Goal: Task Accomplishment & Management: Complete application form

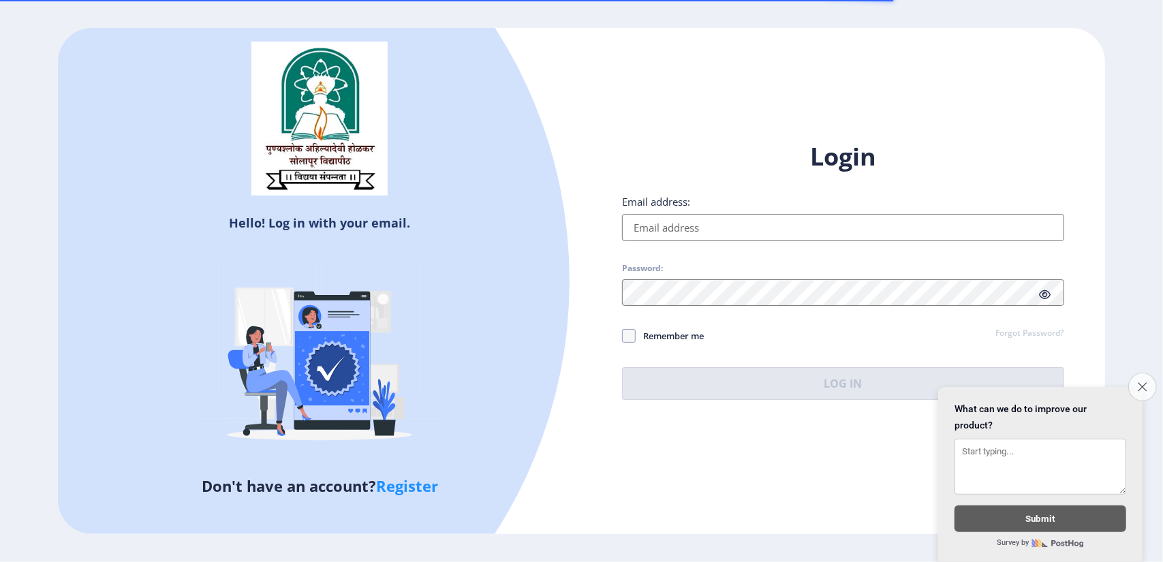
type input "[EMAIL_ADDRESS][DOMAIN_NAME]"
click at [1136, 383] on button "Close survey" at bounding box center [1143, 387] width 29 height 29
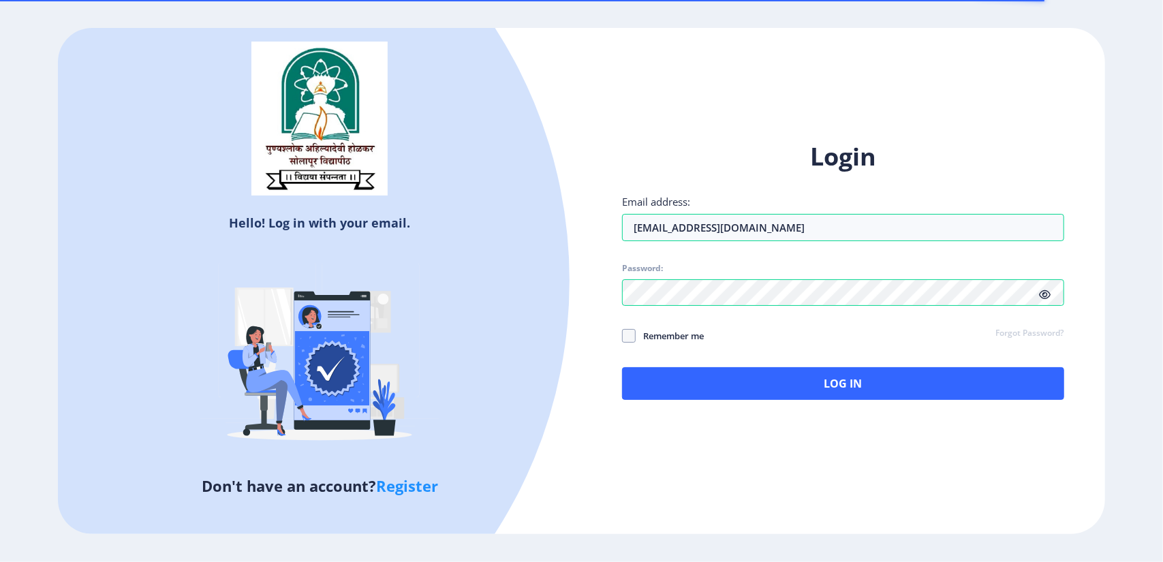
drag, startPoint x: 799, startPoint y: 422, endPoint x: 799, endPoint y: 408, distance: 14.3
click at [799, 411] on div "Login Email address: [EMAIL_ADDRESS][DOMAIN_NAME] Password: Remember me Forgot …" at bounding box center [842, 281] width 523 height 322
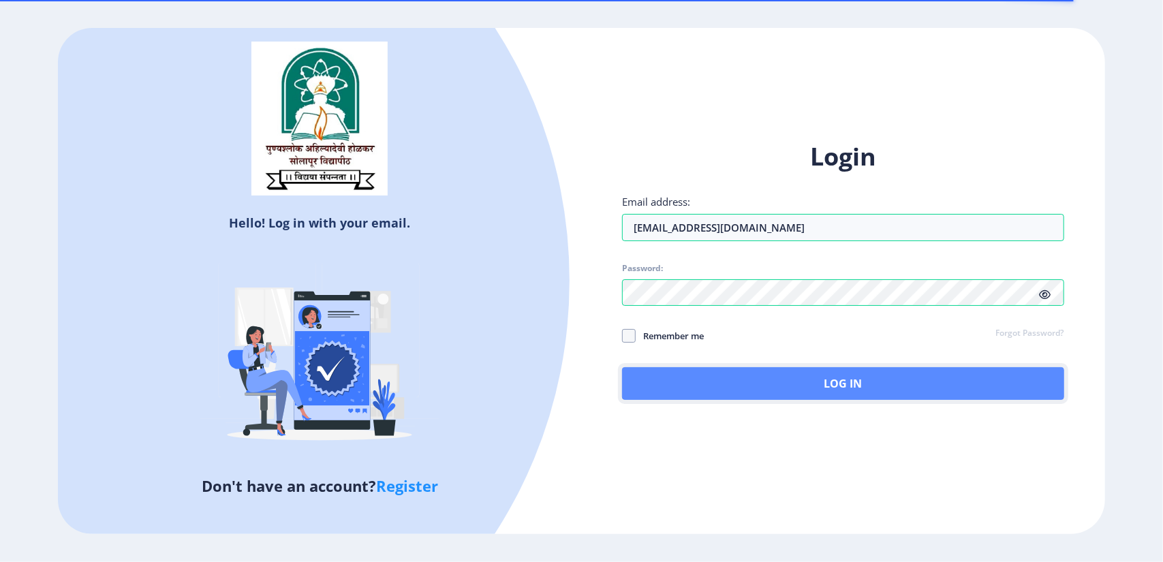
click at [795, 393] on button "Log In" at bounding box center [843, 383] width 442 height 33
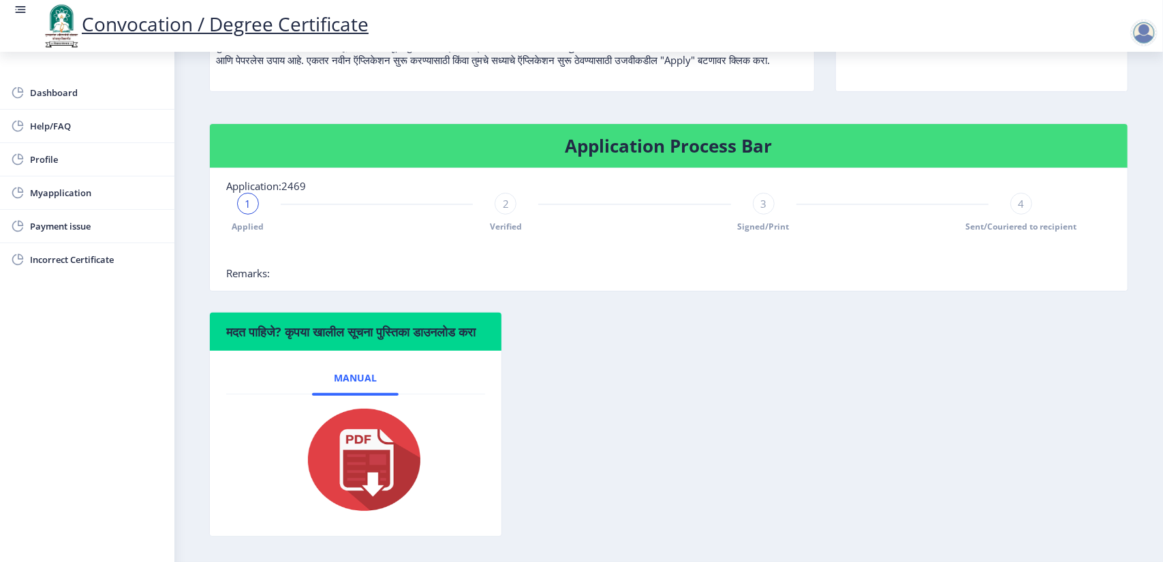
scroll to position [195, 0]
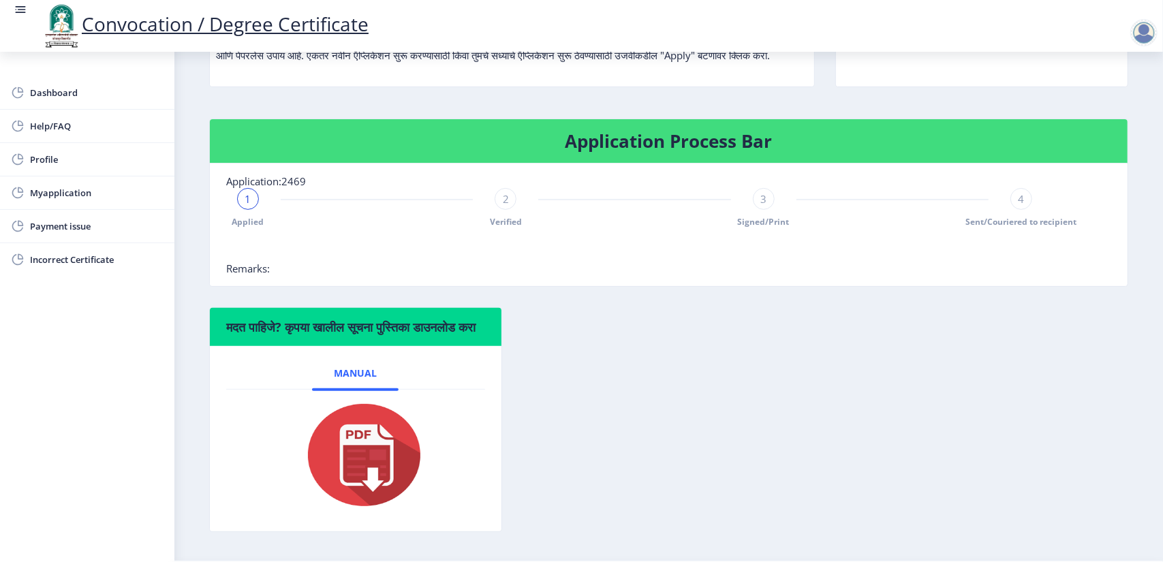
drag, startPoint x: 241, startPoint y: 212, endPoint x: 252, endPoint y: 216, distance: 11.6
click at [245, 210] on div "1" at bounding box center [248, 199] width 22 height 22
click at [507, 206] on span "2" at bounding box center [506, 199] width 6 height 14
click at [767, 210] on div "3" at bounding box center [764, 199] width 22 height 22
click at [1020, 206] on span "4" at bounding box center [1021, 199] width 6 height 14
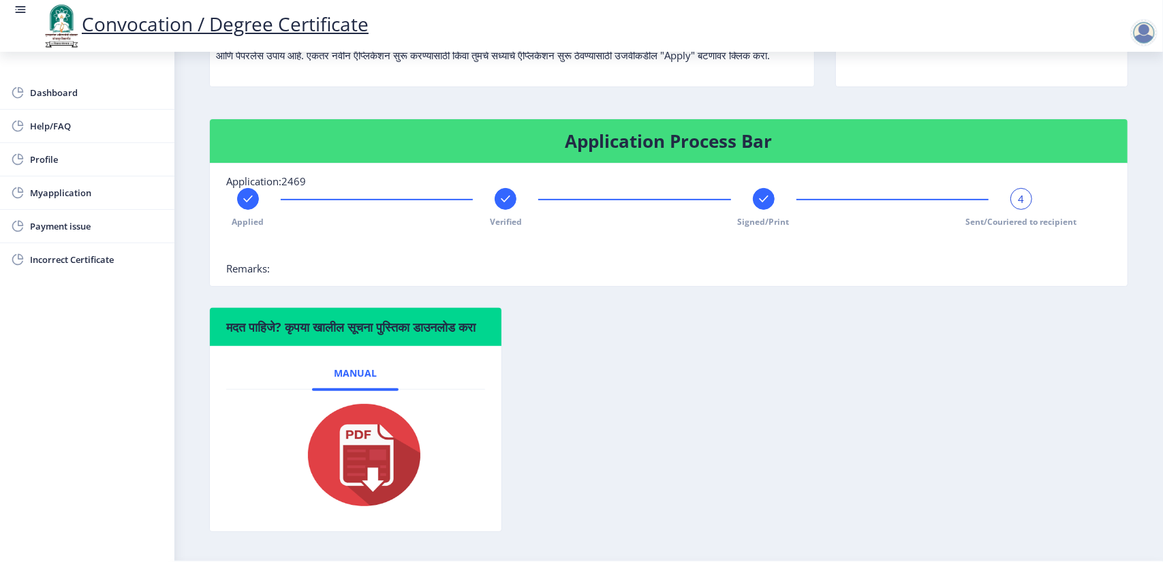
click at [1022, 209] on div "4" at bounding box center [1022, 199] width 22 height 22
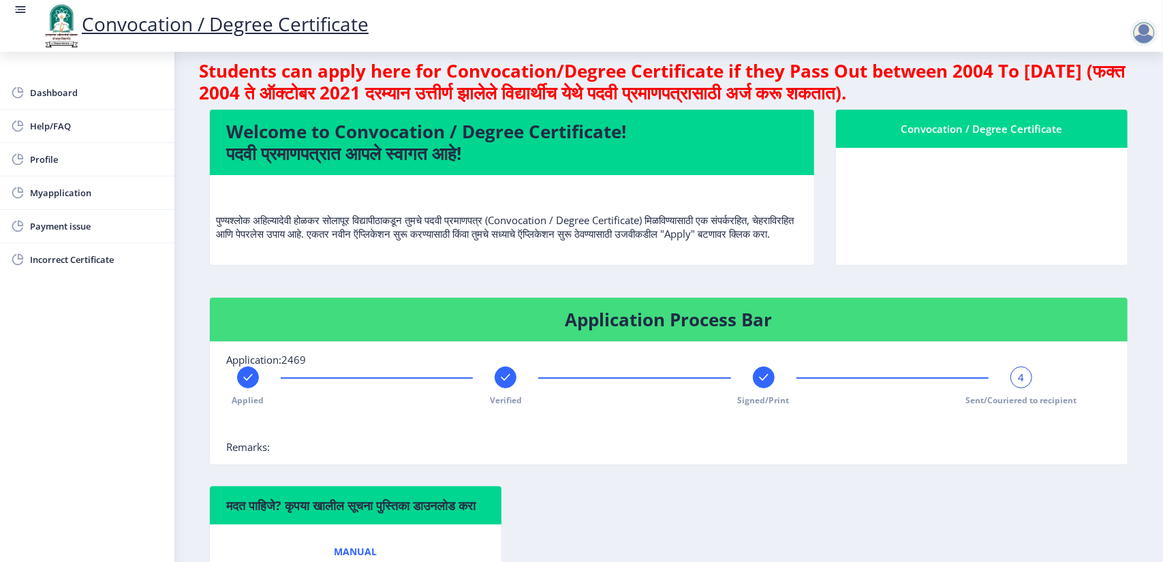
scroll to position [0, 0]
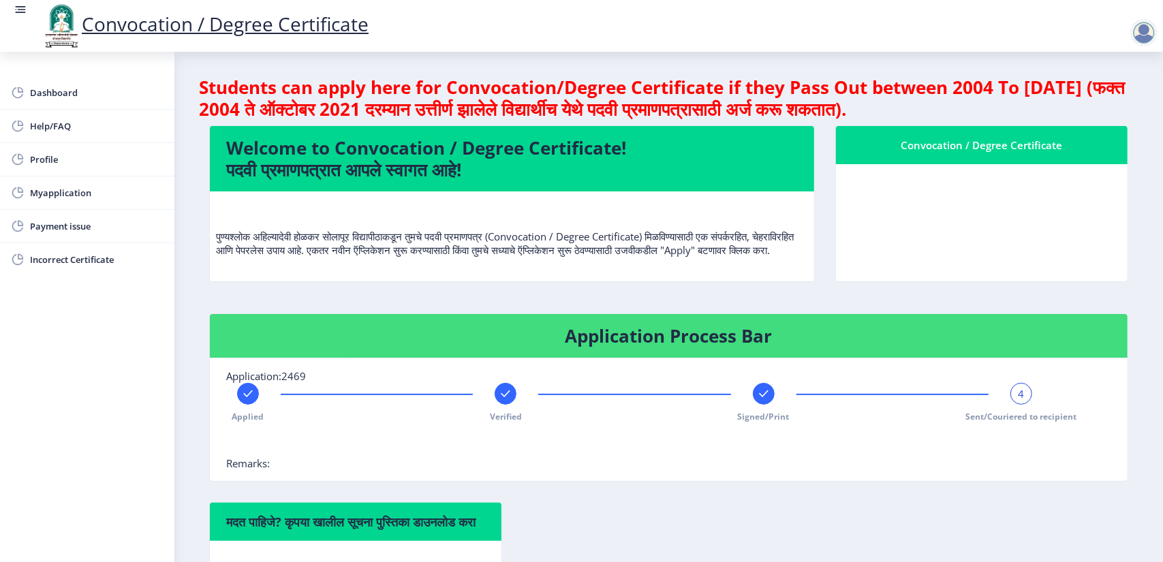
click at [772, 416] on div "Signed/Print" at bounding box center [764, 403] width 22 height 40
click at [1011, 405] on div at bounding box center [1022, 394] width 22 height 22
click at [79, 95] on span "Dashboard" at bounding box center [97, 93] width 134 height 16
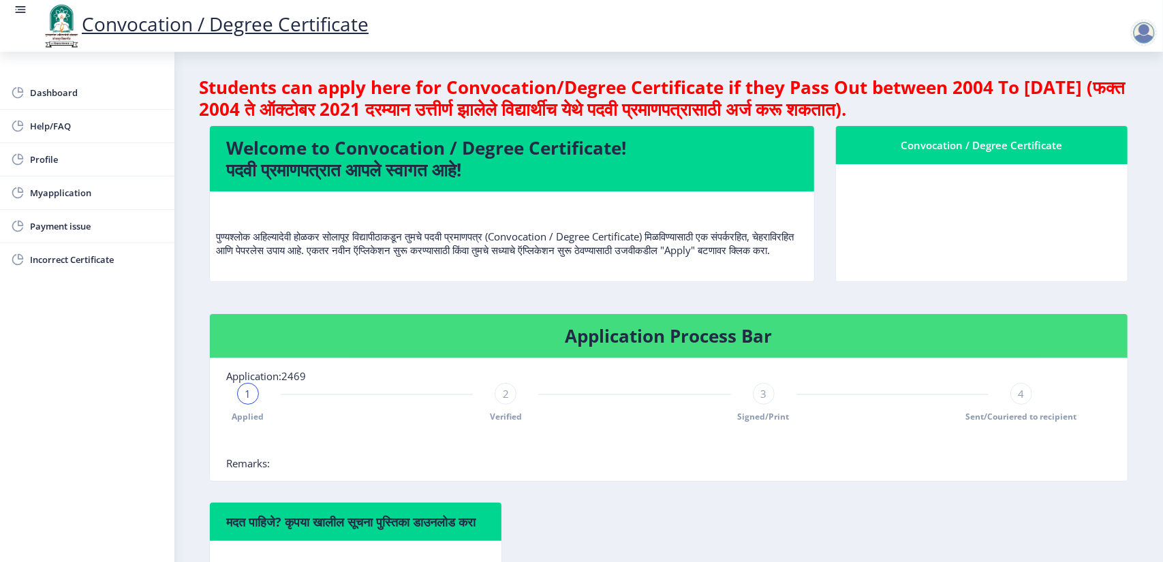
drag, startPoint x: 197, startPoint y: 98, endPoint x: 301, endPoint y: 104, distance: 104.5
click at [300, 104] on nb-layout-column "Students can apply here for Convocation/Degree Certificate if they Pass Out bet…" at bounding box center [668, 404] width 989 height 704
click at [289, 95] on h4 "Students can apply here for Convocation/Degree Certificate if they Pass Out bet…" at bounding box center [669, 98] width 940 height 44
click at [359, 96] on h4 "Students can apply here for Convocation/Degree Certificate if they Pass Out bet…" at bounding box center [669, 98] width 940 height 44
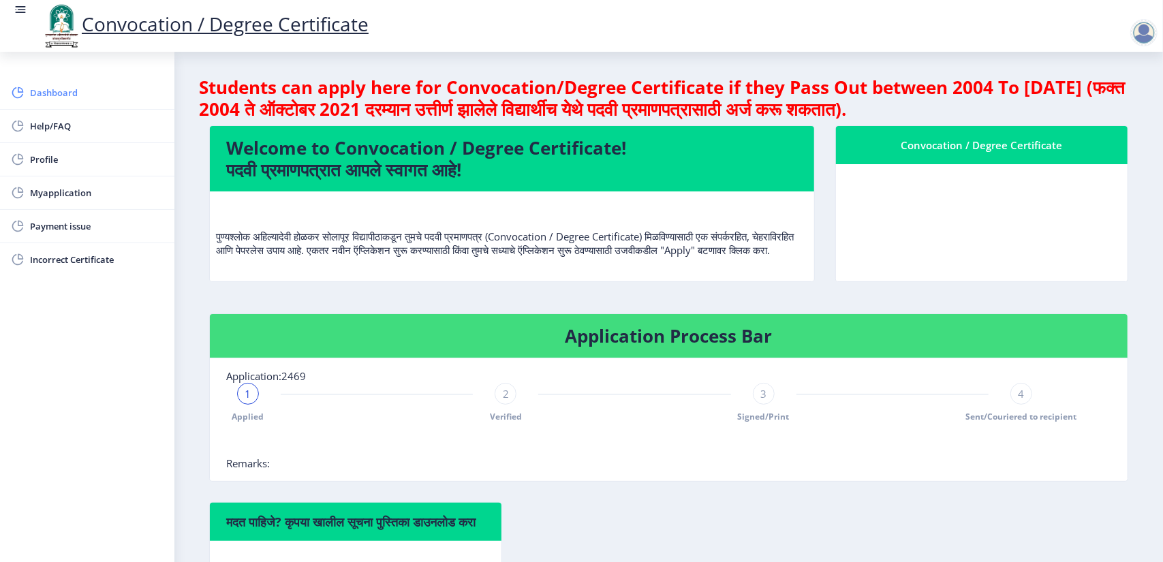
click at [58, 97] on span "Dashboard" at bounding box center [97, 93] width 134 height 16
click at [67, 155] on span "Profile" at bounding box center [97, 159] width 134 height 16
select select
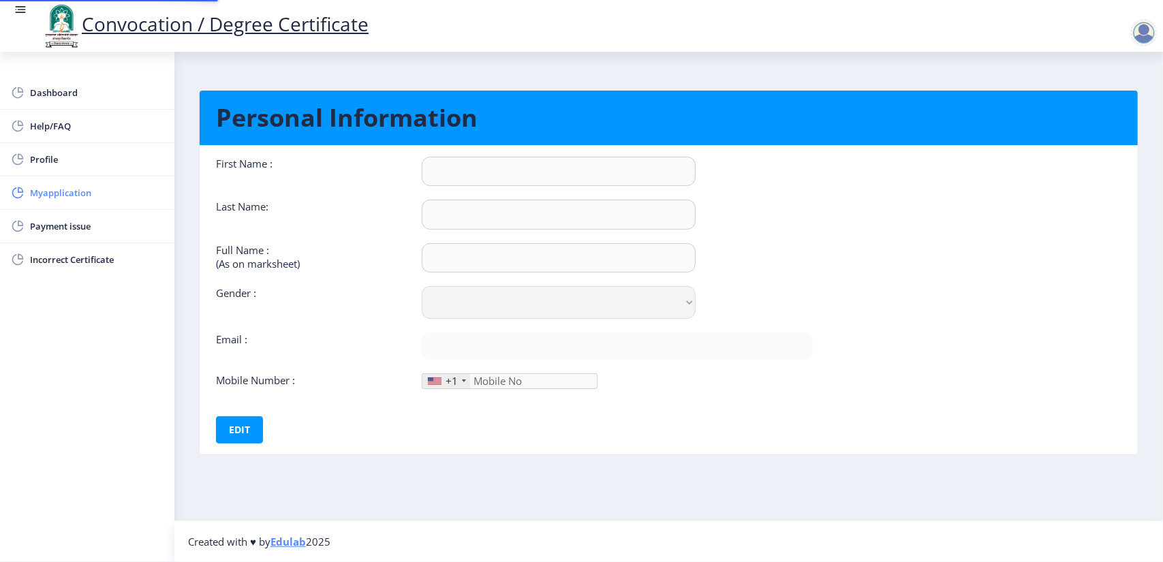
type input "Priyanka"
type input "Malji"
type input "[PERSON_NAME]"
select select "[DEMOGRAPHIC_DATA]"
type input "[EMAIL_ADDRESS][DOMAIN_NAME]"
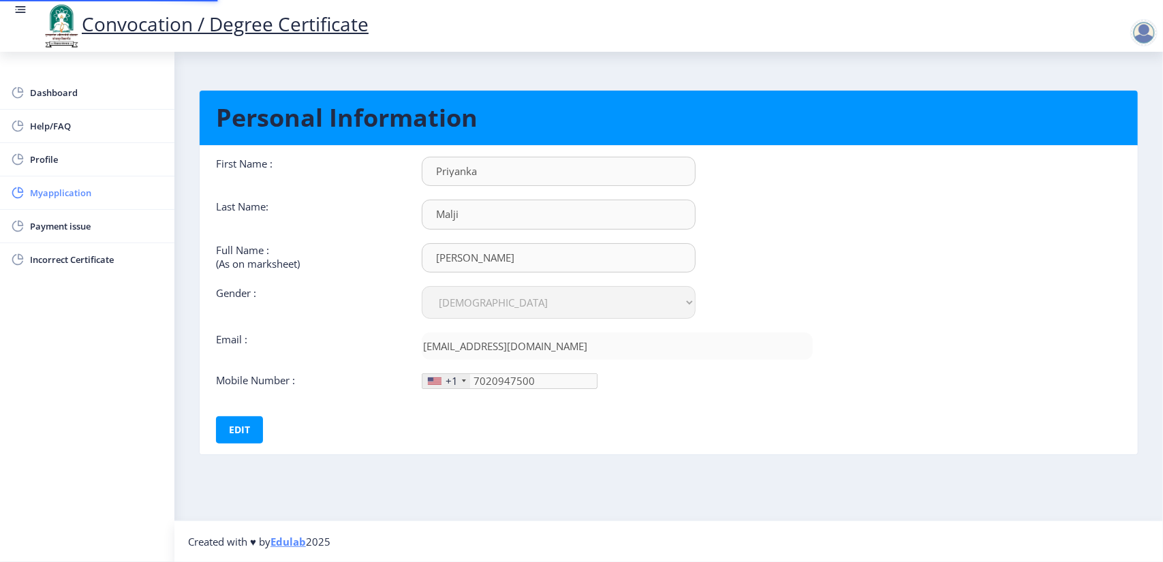
type input "[PHONE_NUMBER]"
click at [458, 380] on div "+1" at bounding box center [447, 381] width 48 height 14
click at [431, 370] on div "First Name : [PERSON_NAME] Last Name: [PERSON_NAME] Full Name : (As on markshee…" at bounding box center [514, 273] width 597 height 232
click at [440, 375] on div "+1" at bounding box center [447, 381] width 48 height 14
click at [243, 425] on button "Edit" at bounding box center [239, 429] width 47 height 27
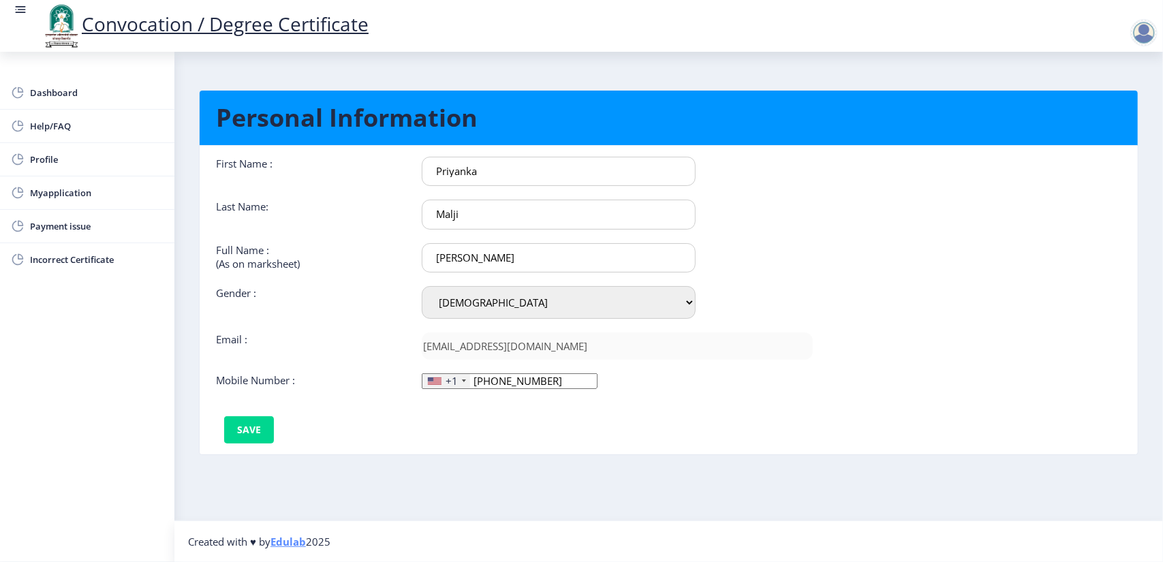
click at [463, 391] on div "First Name : [PERSON_NAME] Last Name: [PERSON_NAME] Full Name : (As on markshee…" at bounding box center [515, 300] width 618 height 287
click at [449, 376] on div "+1" at bounding box center [452, 381] width 12 height 14
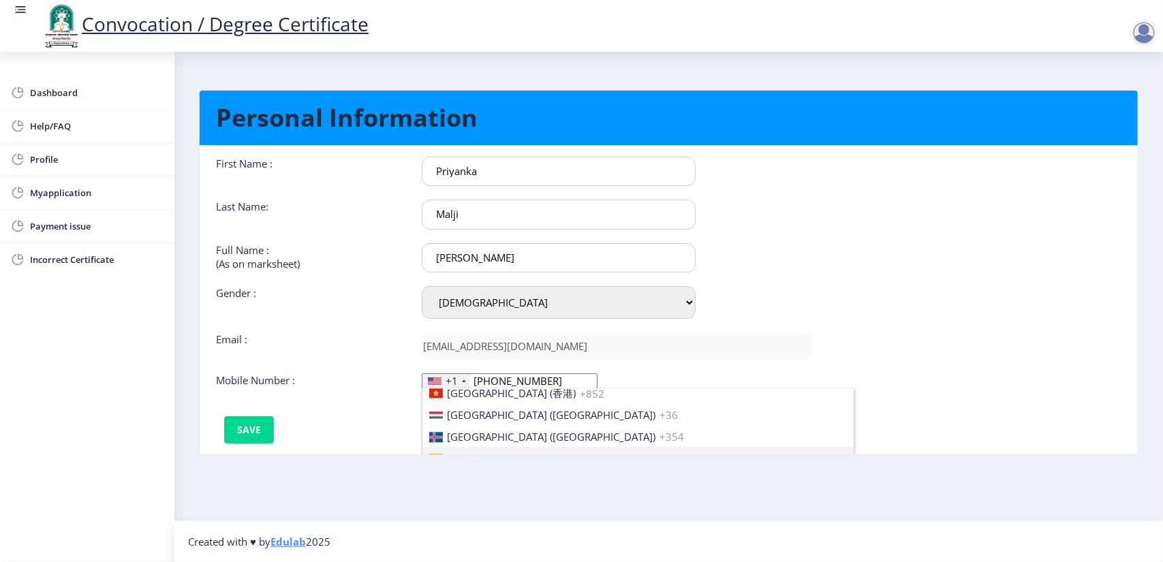
scroll to position [2110, 0]
click at [568, 444] on li "[GEOGRAPHIC_DATA] ([GEOGRAPHIC_DATA]) +91" at bounding box center [638, 455] width 431 height 22
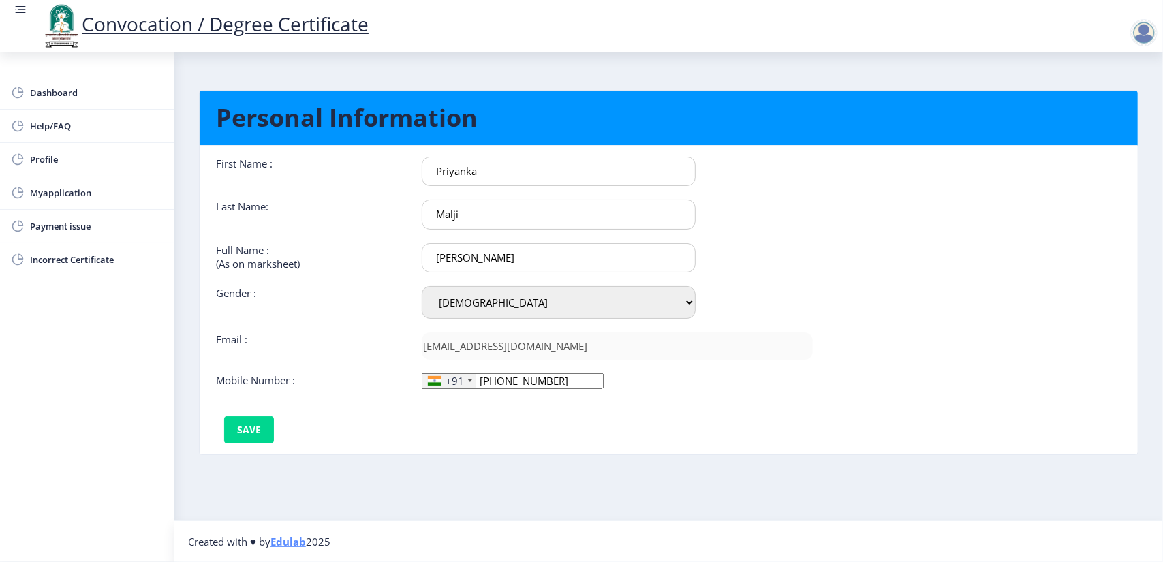
click at [541, 391] on div "First Name : [PERSON_NAME] Last Name: [PERSON_NAME] Full Name : (As on markshee…" at bounding box center [515, 300] width 618 height 287
click at [541, 389] on div "First Name : [PERSON_NAME] Last Name: [PERSON_NAME] Full Name : (As on markshee…" at bounding box center [515, 300] width 618 height 287
click at [544, 382] on input "[PHONE_NUMBER]" at bounding box center [513, 382] width 182 height 16
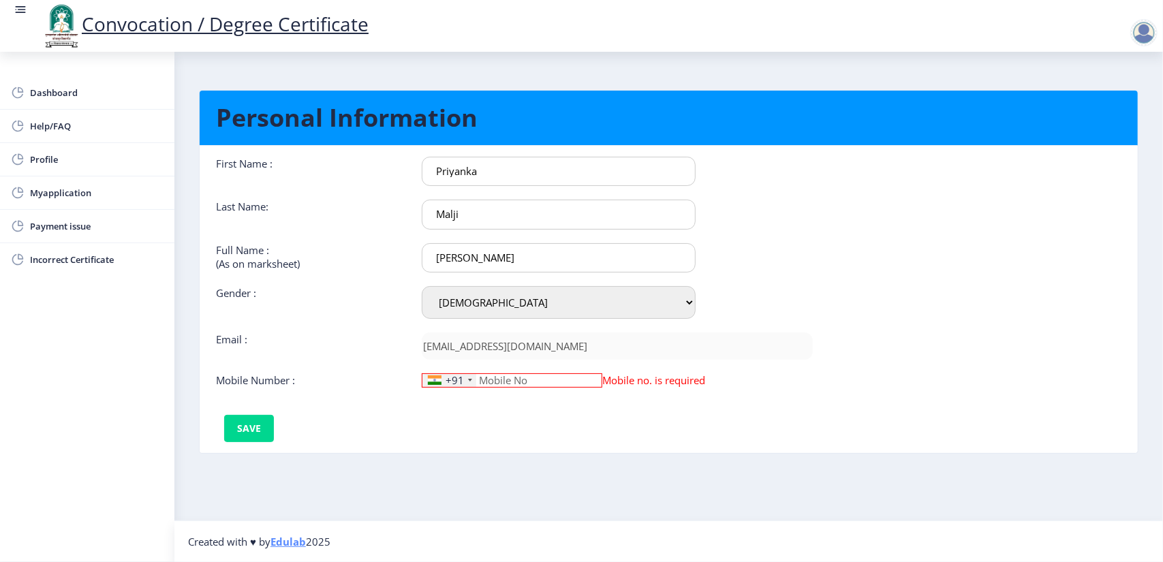
click at [534, 374] on input at bounding box center [512, 381] width 181 height 14
click at [562, 378] on input at bounding box center [512, 381] width 181 height 14
type input "7020947500"
click at [234, 427] on button "Save" at bounding box center [249, 429] width 50 height 27
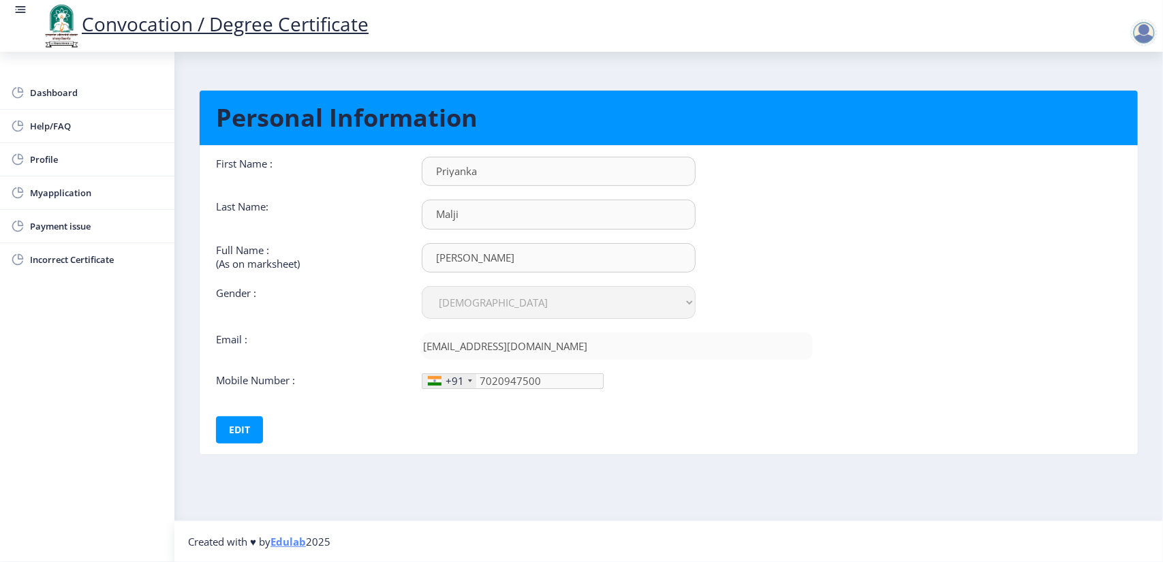
click at [274, 538] on link "Edulab" at bounding box center [288, 542] width 35 height 14
click at [73, 103] on link "Dashboard" at bounding box center [87, 92] width 174 height 33
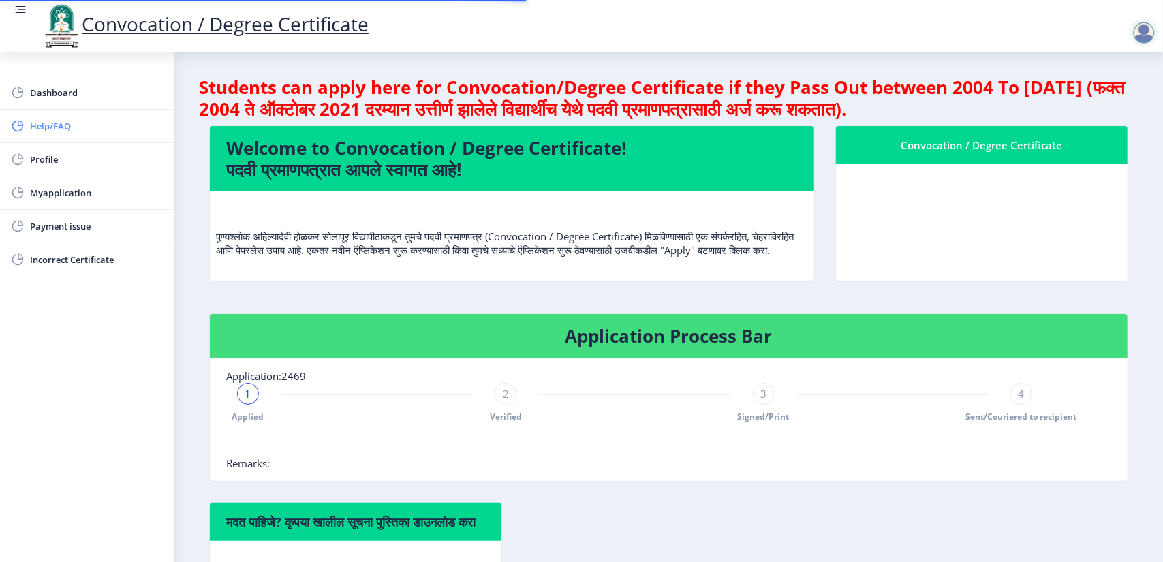
click at [74, 129] on span "Help/FAQ" at bounding box center [97, 126] width 134 height 16
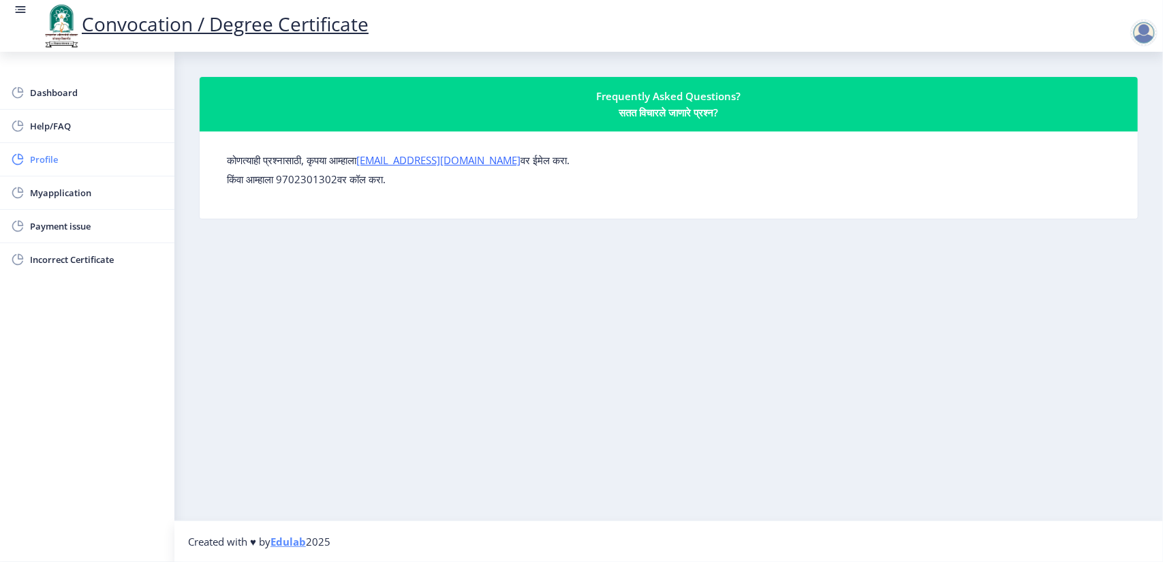
click at [82, 146] on link "Profile" at bounding box center [87, 159] width 174 height 33
select select
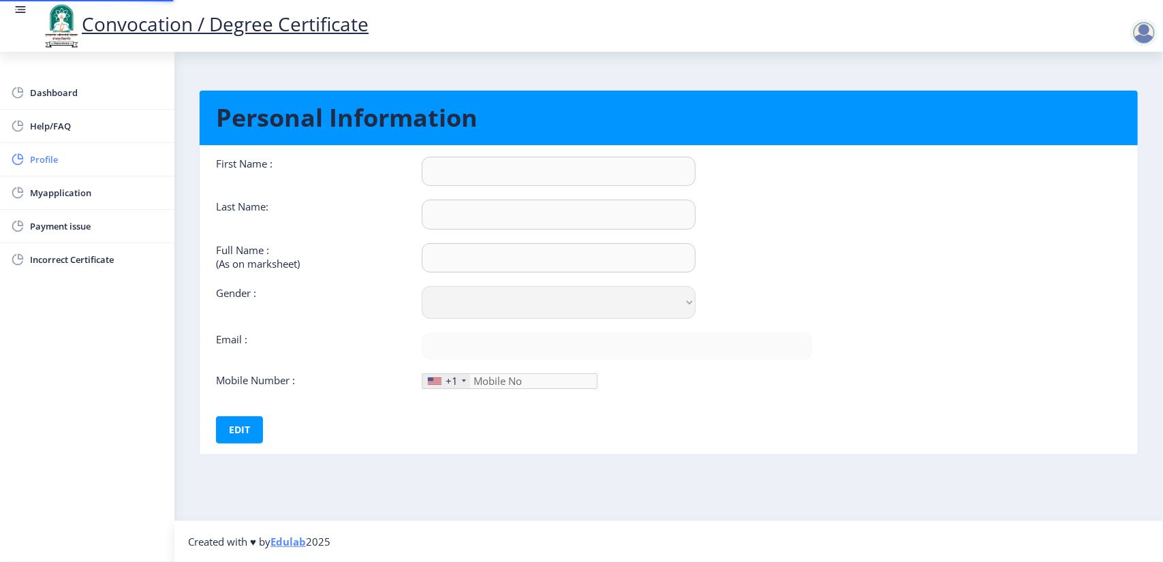
type input "Priyanka"
type input "Malji"
type input "[PERSON_NAME]"
select select "[DEMOGRAPHIC_DATA]"
type input "[EMAIL_ADDRESS][DOMAIN_NAME]"
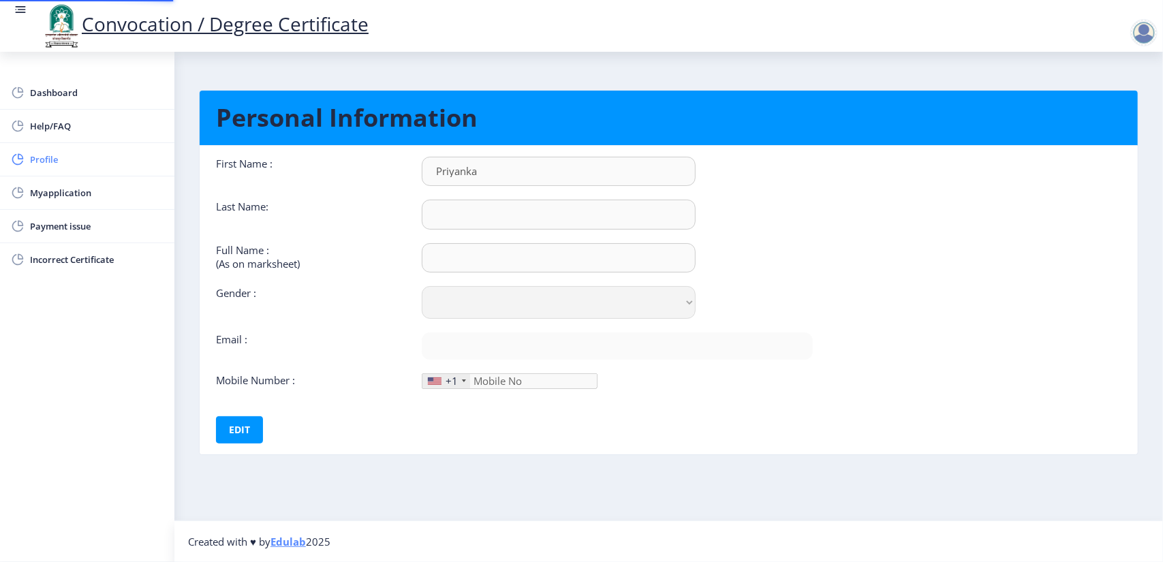
type input "7020947500"
click at [74, 149] on link "Profile" at bounding box center [87, 159] width 174 height 33
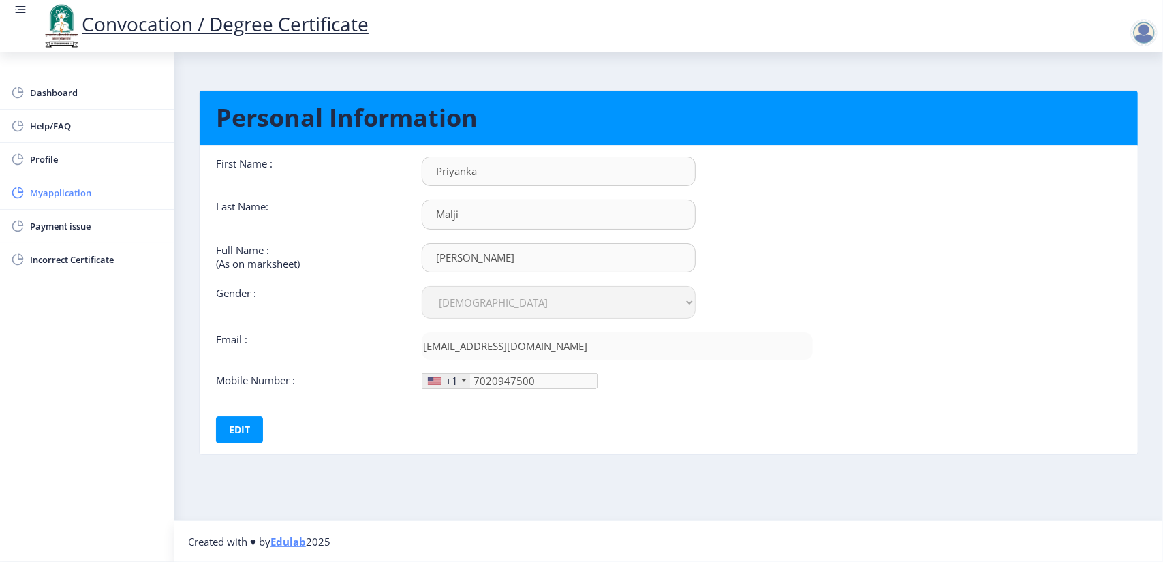
click at [74, 182] on link "Myapplication" at bounding box center [87, 193] width 174 height 33
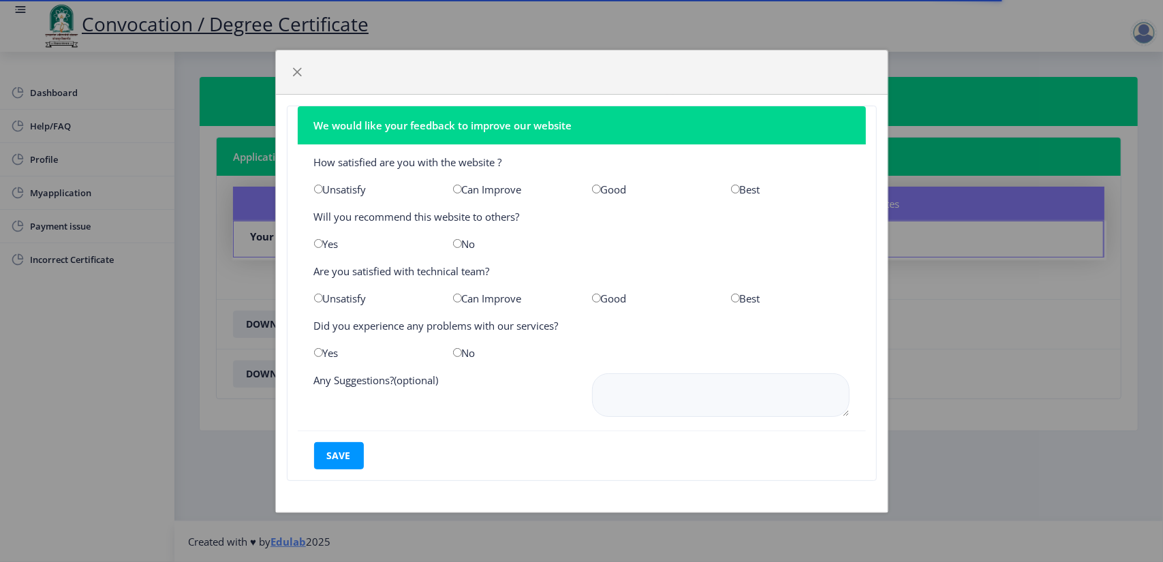
click at [491, 188] on div "Can Improve" at bounding box center [512, 190] width 139 height 14
click at [458, 192] on input "radio" at bounding box center [457, 189] width 9 height 9
radio input "true"
click at [335, 193] on div "Unsatisfy" at bounding box center [373, 190] width 139 height 14
click at [315, 185] on input "radio" at bounding box center [318, 189] width 9 height 9
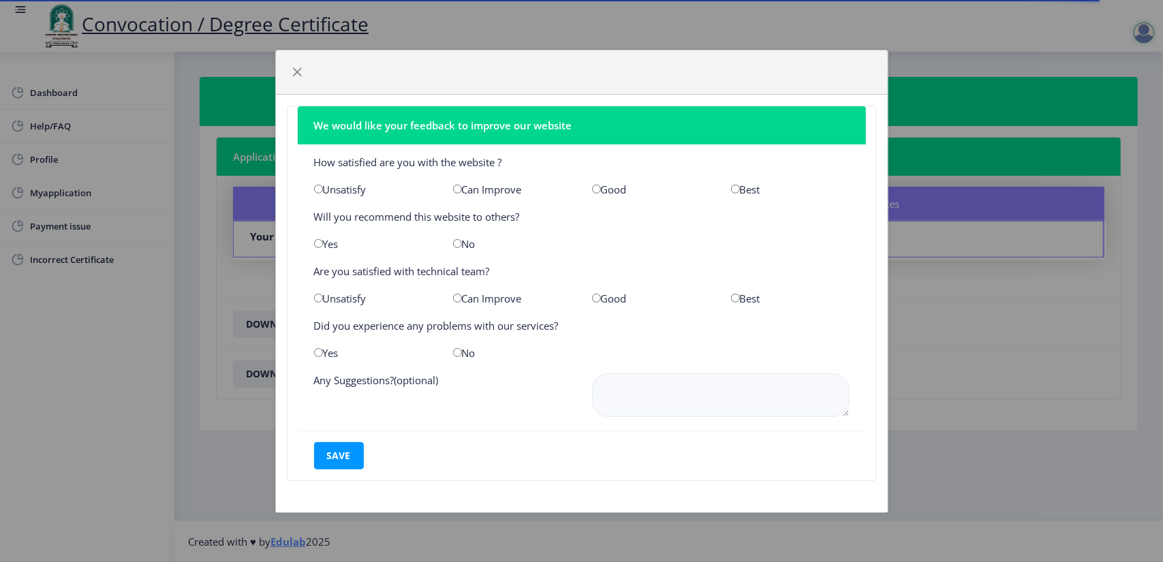
radio input "true"
click at [458, 241] on input "radio" at bounding box center [457, 243] width 9 height 9
radio input "true"
click at [319, 298] on input "radio" at bounding box center [318, 298] width 9 height 9
radio input "true"
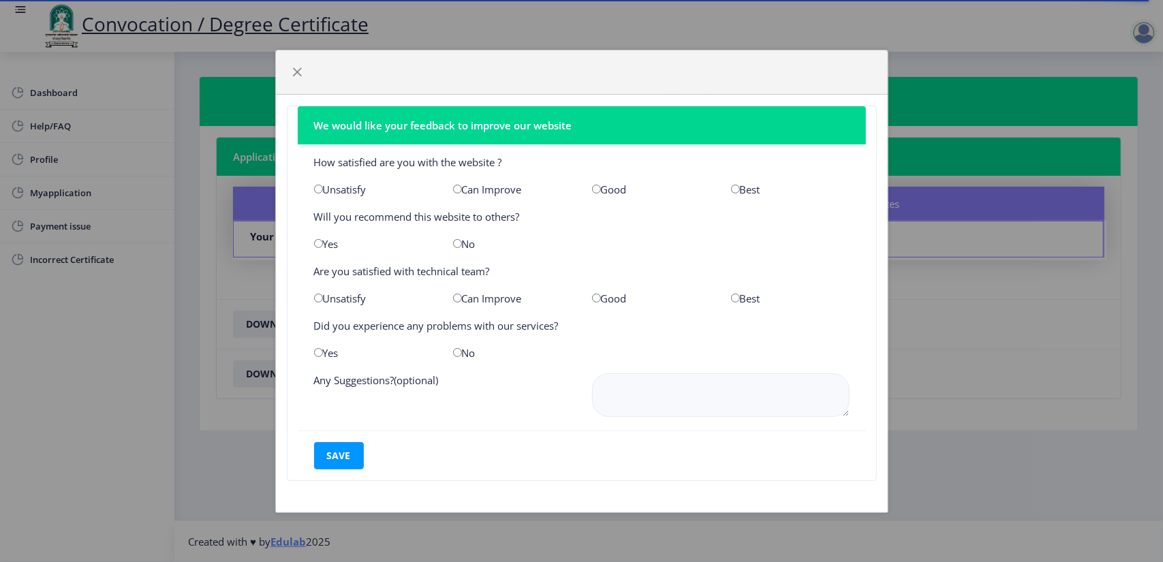
click at [457, 352] on input "radio" at bounding box center [457, 352] width 9 height 9
radio input "true"
click at [642, 404] on textarea at bounding box center [721, 396] width 258 height 44
type textarea "o"
type textarea "improve ui and system stability fix bugs before production deployment"
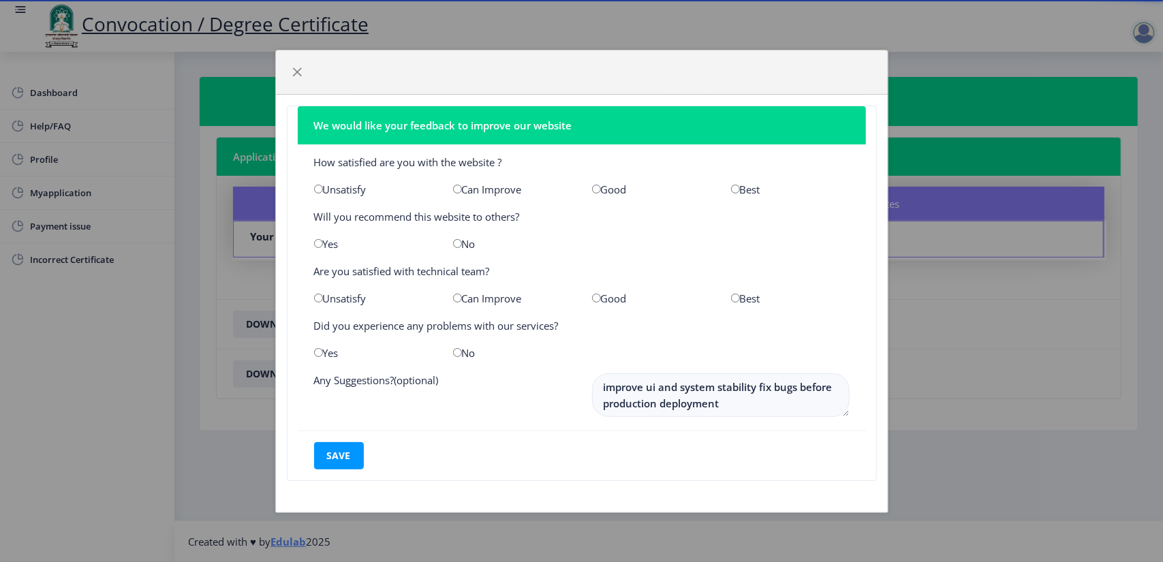
click at [326, 438] on nb-card-footer "save" at bounding box center [582, 456] width 568 height 50
click at [331, 455] on button "save" at bounding box center [339, 455] width 50 height 27
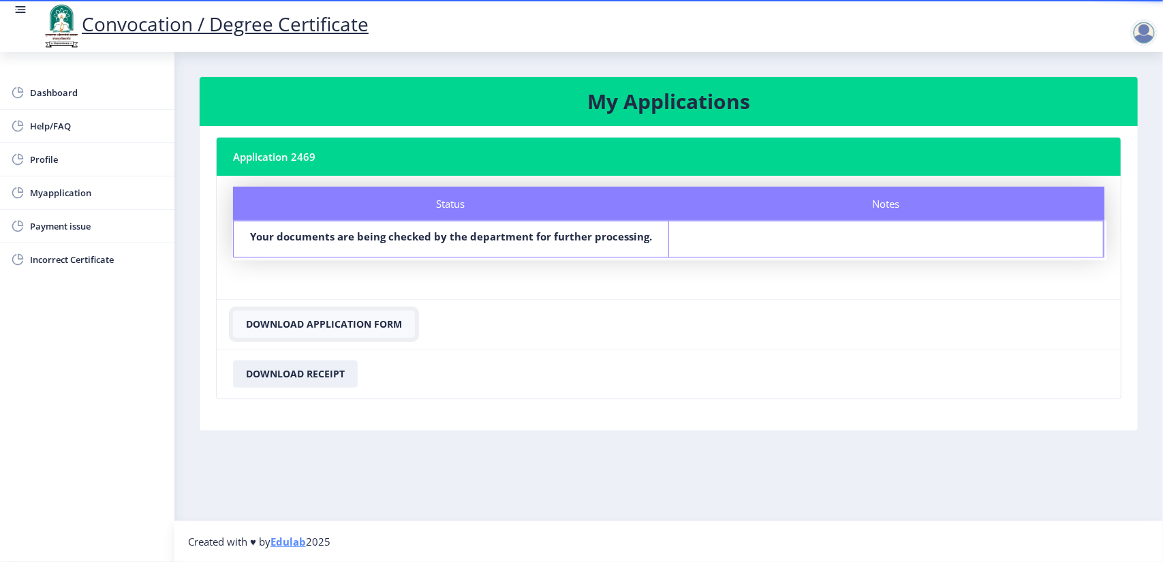
click at [376, 326] on button "Download Application Form" at bounding box center [324, 324] width 182 height 27
click at [296, 374] on button "Download Receipt" at bounding box center [295, 374] width 125 height 27
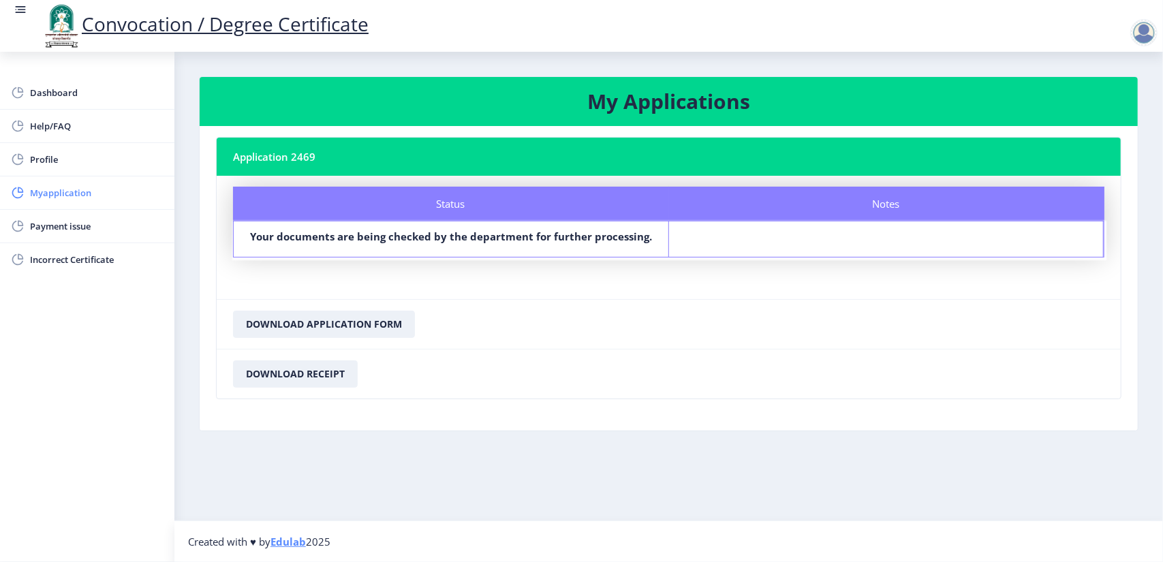
click at [79, 197] on span "Myapplication" at bounding box center [97, 193] width 134 height 16
click at [335, 232] on b "Your documents are being checked by the department for further processing." at bounding box center [451, 237] width 402 height 14
click at [503, 234] on b "Your documents are being checked by the department for further processing." at bounding box center [451, 237] width 402 height 14
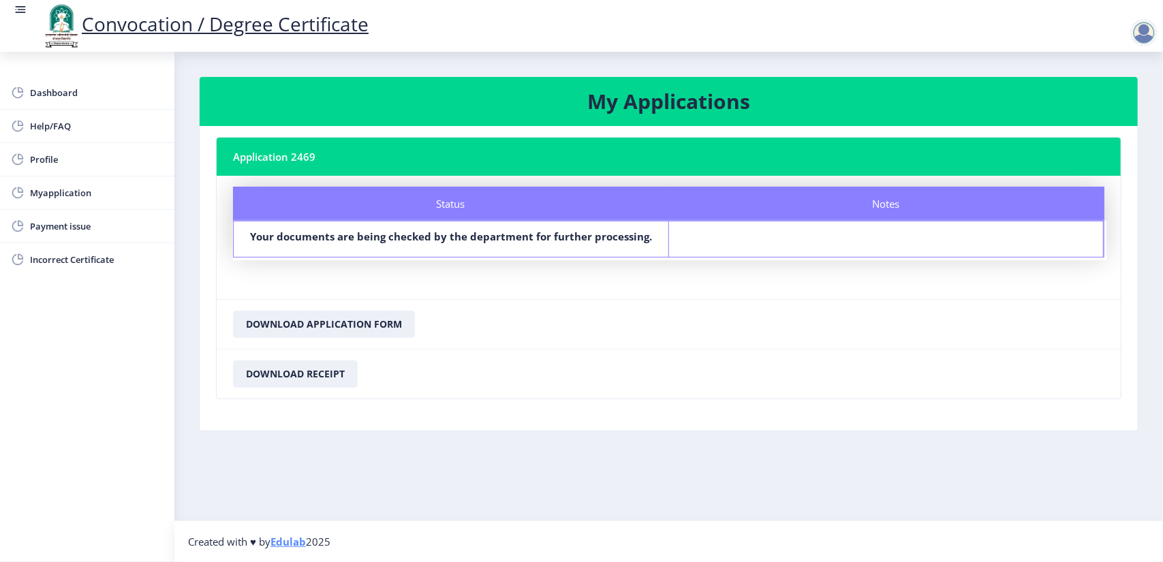
click at [503, 234] on b "Your documents are being checked by the department for further processing." at bounding box center [451, 237] width 402 height 14
drag, startPoint x: 629, startPoint y: 237, endPoint x: 477, endPoint y: 232, distance: 152.1
click at [506, 233] on b "Your documents are being checked by the department for further processing." at bounding box center [451, 237] width 402 height 14
drag, startPoint x: 671, startPoint y: 254, endPoint x: 406, endPoint y: 242, distance: 264.7
click at [483, 243] on div "Status Your documents are being checked by the department for further processin…" at bounding box center [669, 239] width 872 height 37
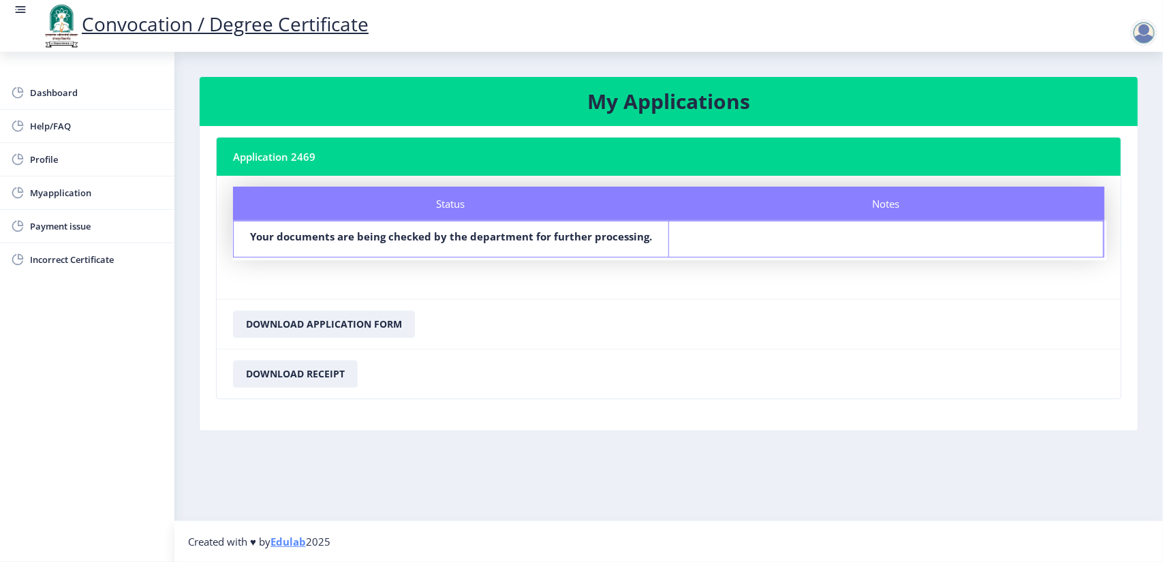
drag, startPoint x: 271, startPoint y: 160, endPoint x: 234, endPoint y: 159, distance: 36.8
click at [234, 159] on nb-card-header "Application 2469" at bounding box center [669, 157] width 904 height 38
